Goal: Navigation & Orientation: Find specific page/section

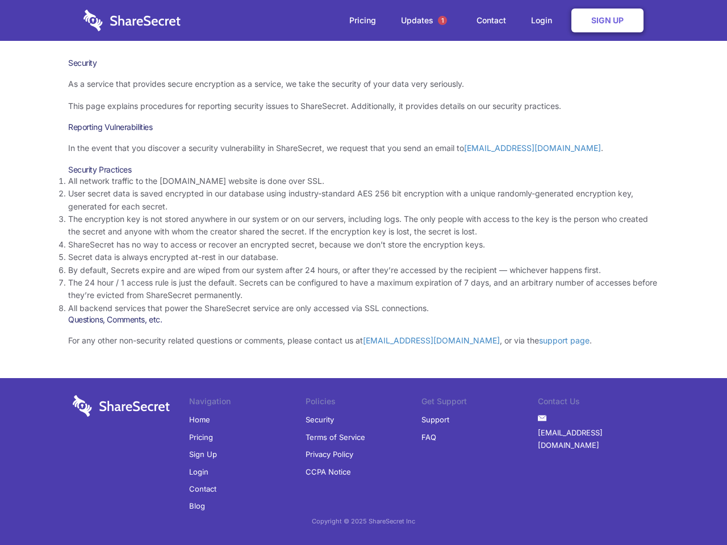
click at [363, 273] on li "By default, Secrets expire and are wiped from our system after 24 hours, or aft…" at bounding box center [363, 270] width 590 height 12
click at [442, 20] on span "1" at bounding box center [442, 20] width 9 height 9
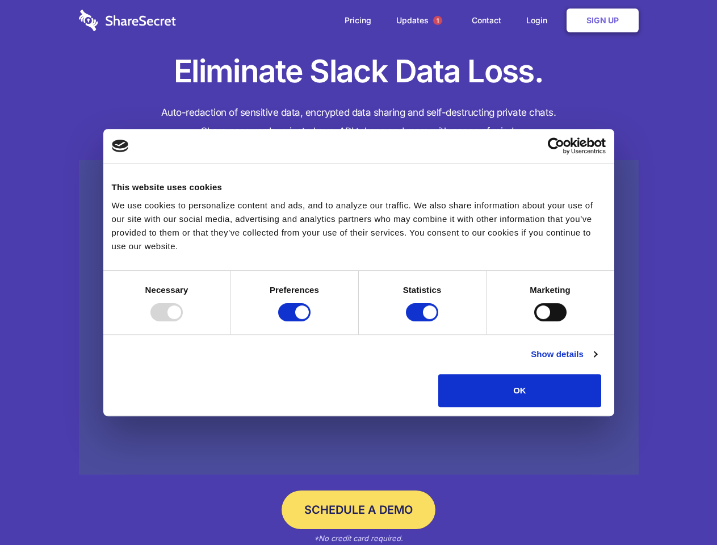
click at [183, 321] on div at bounding box center [166, 312] width 32 height 18
click at [311, 321] on input "Preferences" at bounding box center [294, 312] width 32 height 18
checkbox input "false"
click at [424, 321] on input "Statistics" at bounding box center [422, 312] width 32 height 18
checkbox input "false"
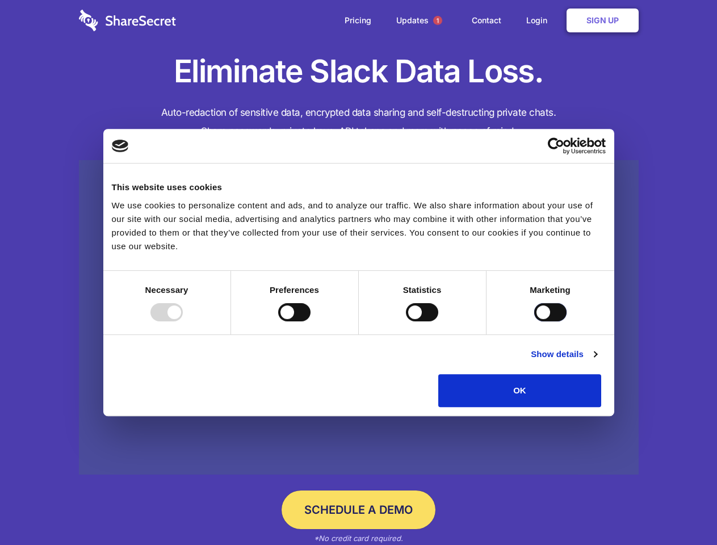
click at [534, 321] on input "Marketing" at bounding box center [550, 312] width 32 height 18
checkbox input "true"
click at [597, 361] on link "Show details" at bounding box center [564, 354] width 66 height 14
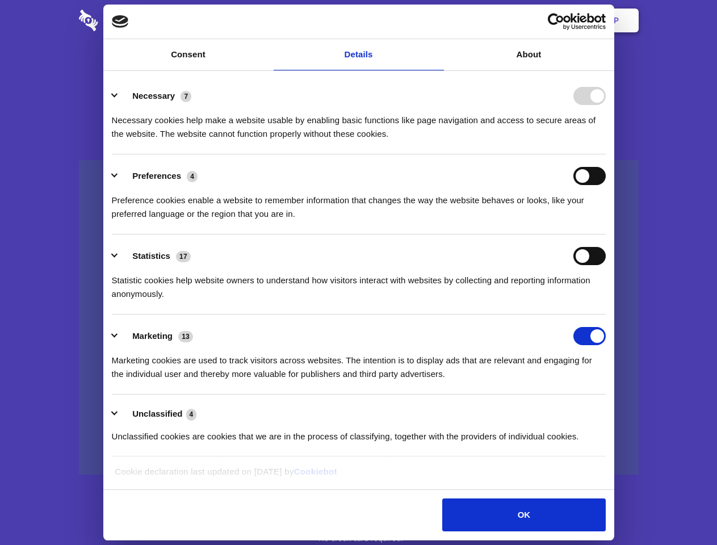
click at [606, 154] on li "Necessary 7 Necessary cookies help make a website usable by enabling basic func…" at bounding box center [359, 114] width 494 height 80
click at [437, 20] on span "1" at bounding box center [437, 20] width 9 height 9
